Goal: Task Accomplishment & Management: Manage account settings

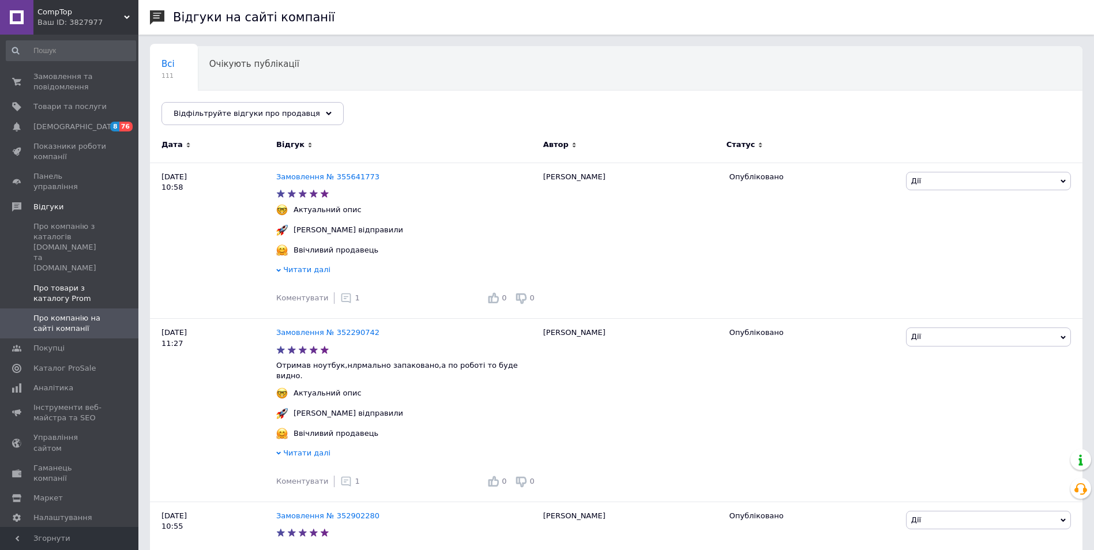
click at [60, 283] on span "Про товари з каталогу Prom" at bounding box center [69, 293] width 73 height 21
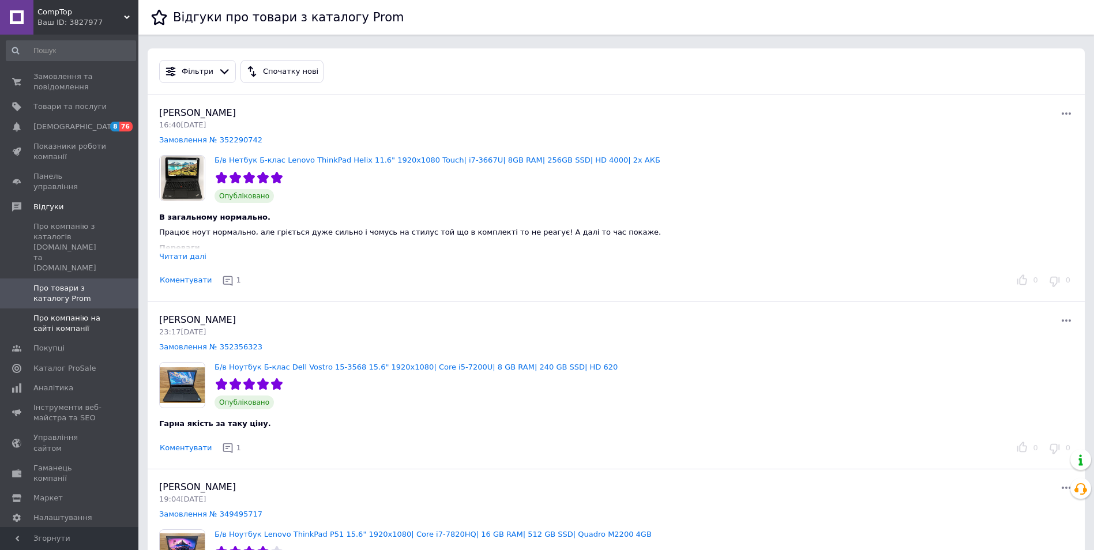
click at [65, 313] on span "Про компанію на сайті компанії" at bounding box center [69, 323] width 73 height 21
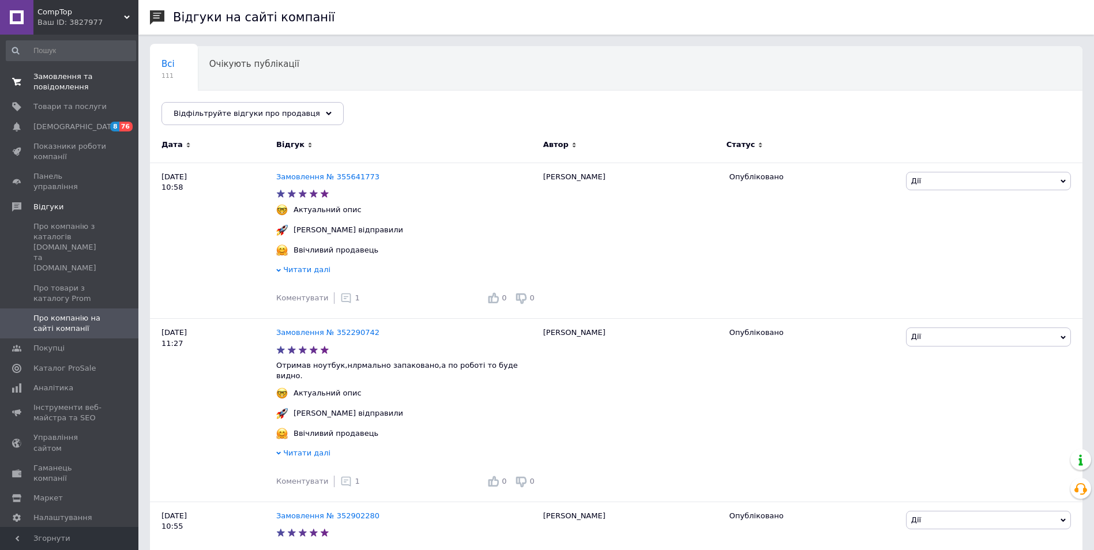
click at [55, 89] on span "Замовлення та повідомлення" at bounding box center [69, 82] width 73 height 21
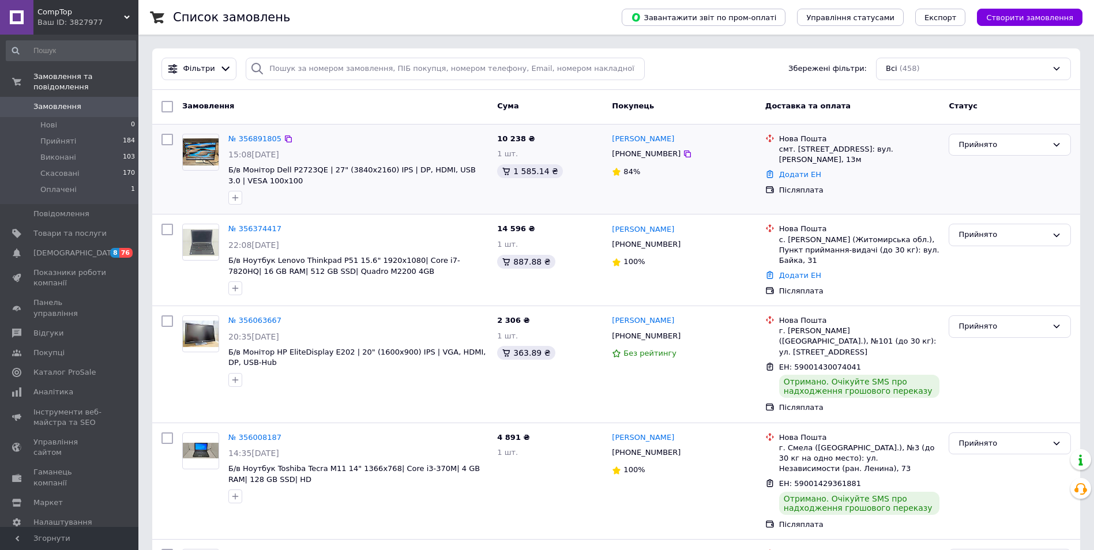
copy div "10 238 ₴ 1 шт. 1 585.14 ₴ [PERSON_NAME]"
drag, startPoint x: 699, startPoint y: 140, endPoint x: 601, endPoint y: 133, distance: 98.3
click at [601, 133] on div "№ 356891805 15:08[DATE] Б/в Монітор Dell P2723QE | 27" (3840x2160) IPS | DP, HD…" at bounding box center [616, 169] width 919 height 81
click at [601, 133] on div "10 238 ₴ 1 шт. 1 585.14 ₴" at bounding box center [550, 169] width 115 height 81
